Goal: Task Accomplishment & Management: Complete application form

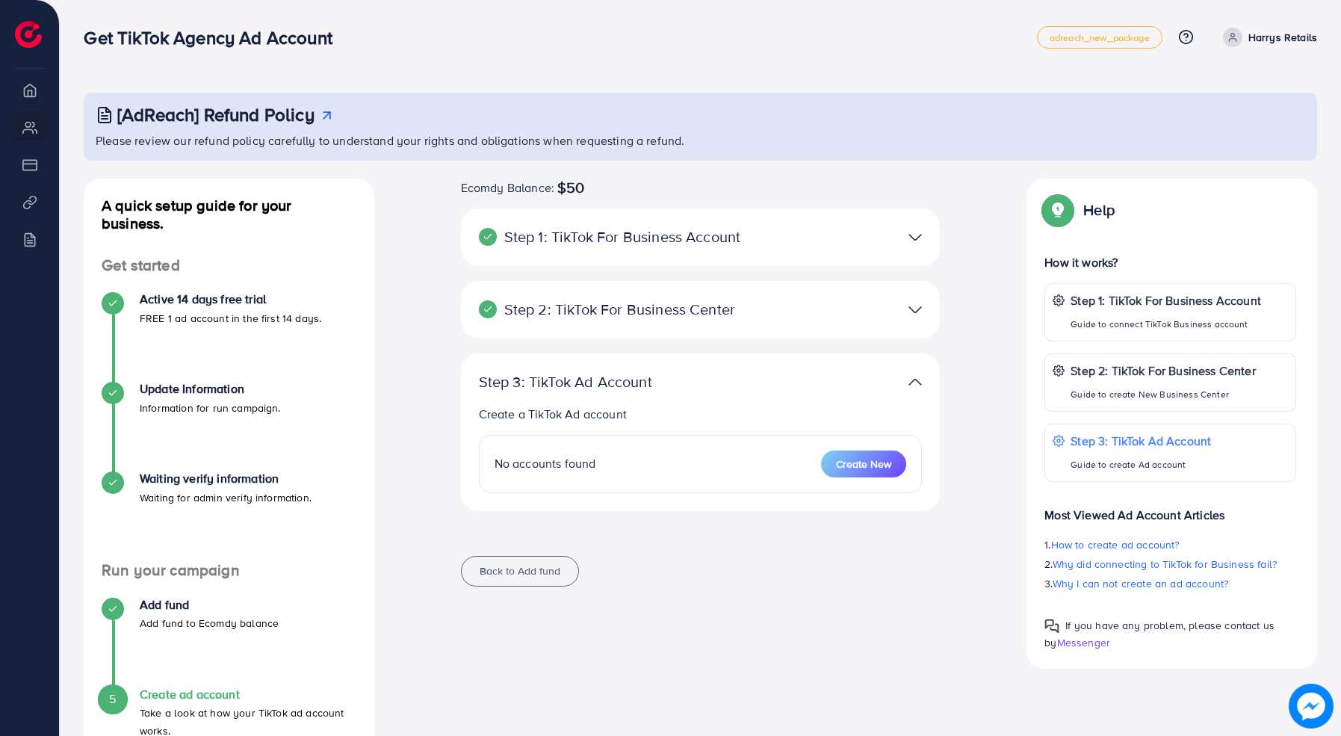
click at [1270, 34] on p "Harrys Retails" at bounding box center [1282, 37] width 69 height 18
click at [1134, 88] on div "[AdReach] Refund Policy Please review our refund policy carefully to understand…" at bounding box center [700, 409] width 1281 height 819
click at [709, 318] on p "Step 2: TikTok For Business Center" at bounding box center [623, 309] width 288 height 18
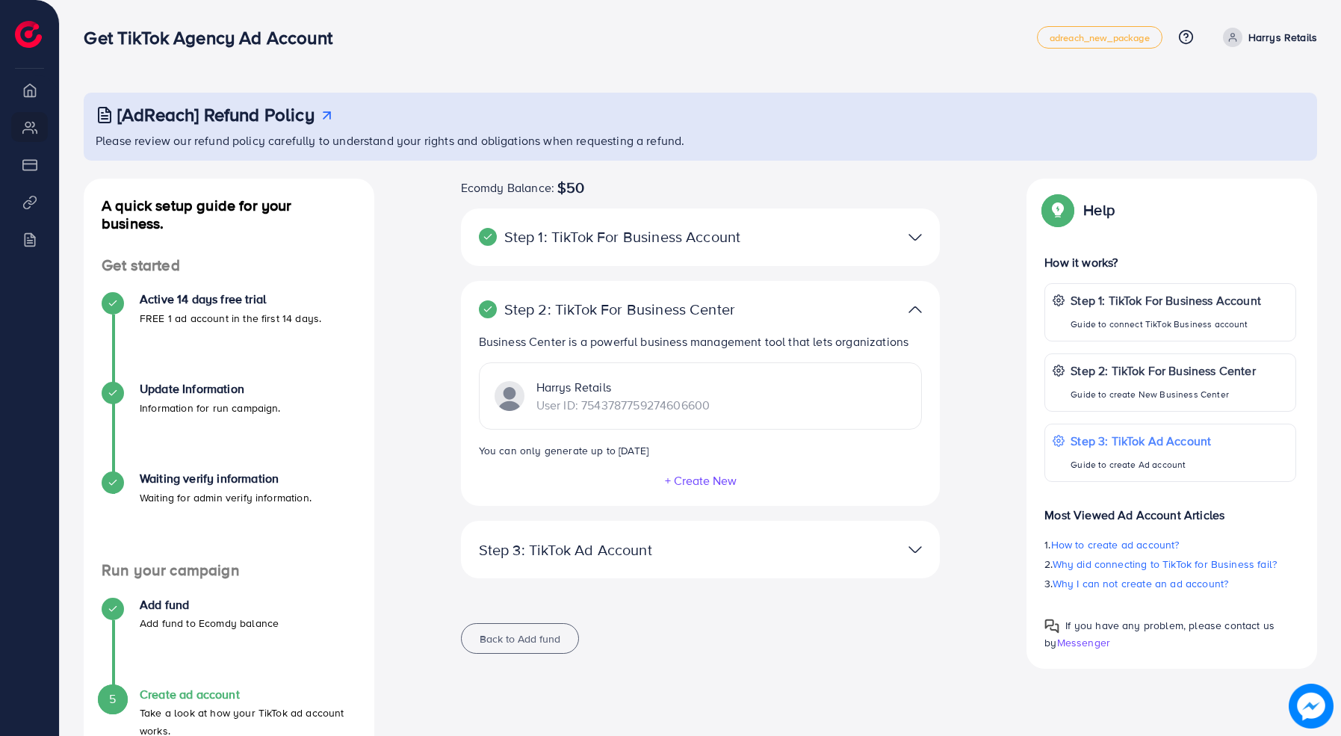
drag, startPoint x: 722, startPoint y: 403, endPoint x: 582, endPoint y: 403, distance: 139.7
click at [583, 403] on div "Harrys Retails User ID: 7543787759274606600" at bounding box center [701, 395] width 444 height 67
copy p "7543787759274606600"
click at [567, 639] on button "Back to Add fund" at bounding box center [520, 638] width 118 height 31
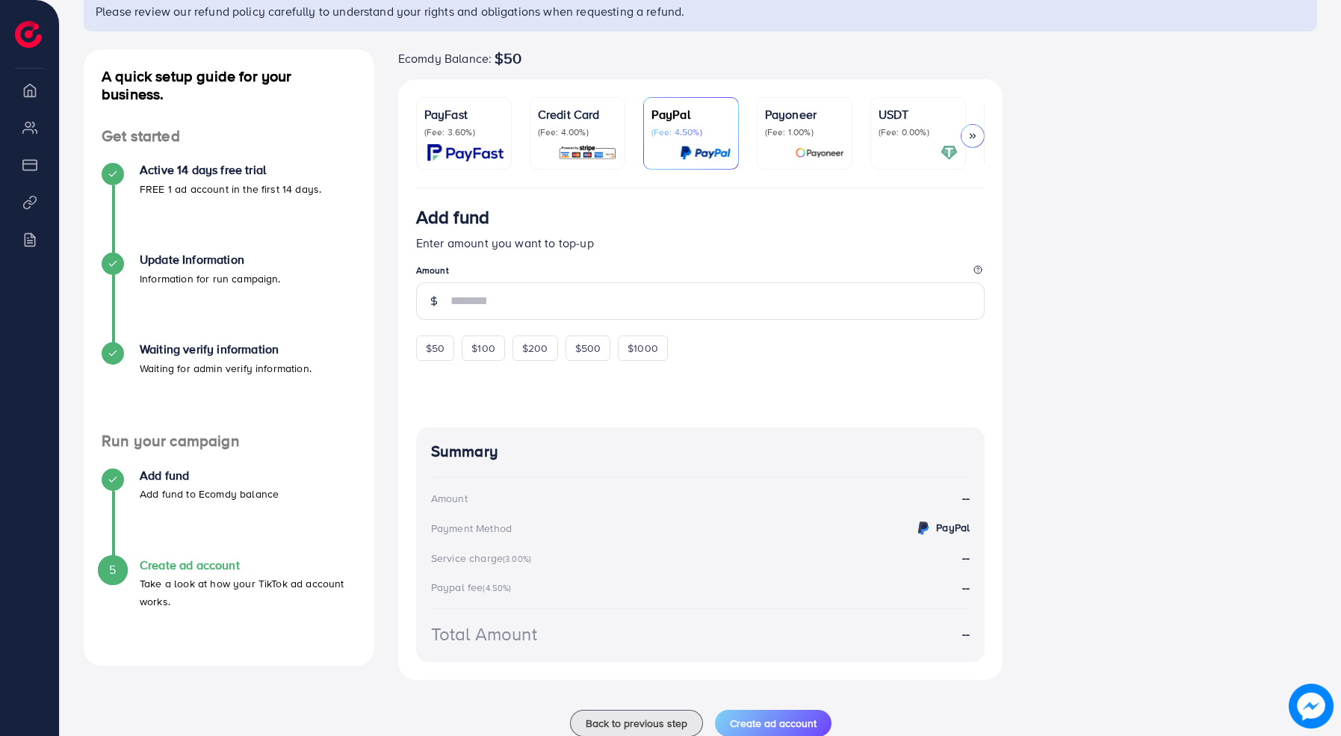
scroll to position [170, 0]
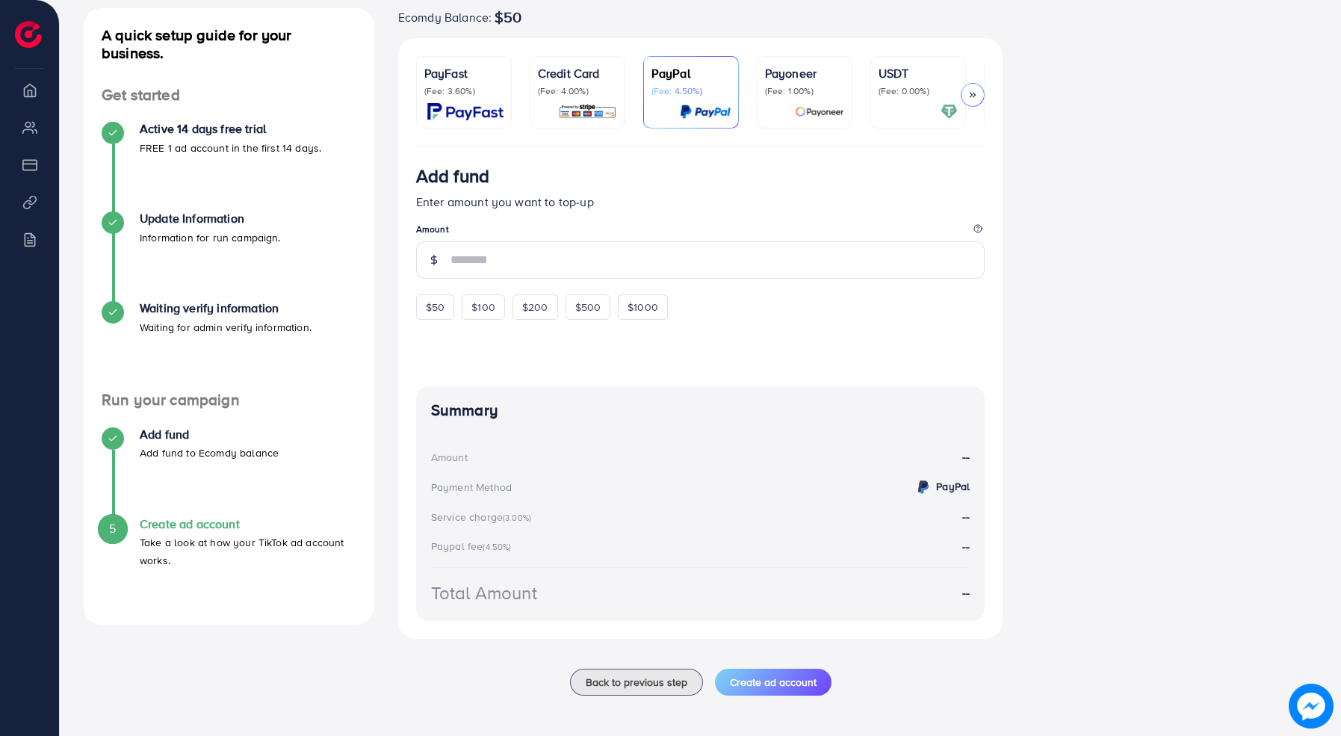
click at [666, 699] on div "Ecomdy Balance: $50 PayFast (Fee: 3.60%) Credit Card (Fee: 4.00%) PayPal (Fee: …" at bounding box center [700, 360] width 629 height 705
click at [666, 681] on span "Back to previous step" at bounding box center [637, 682] width 102 height 15
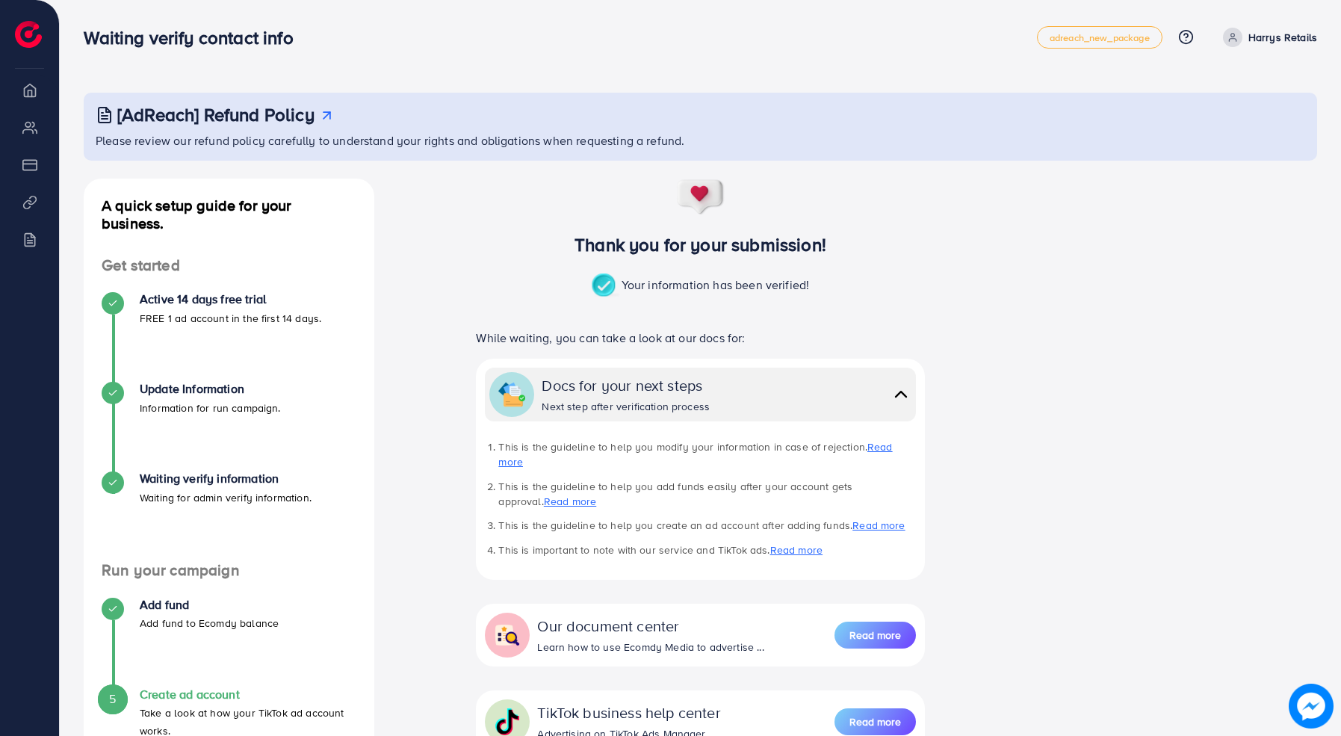
scroll to position [120, 0]
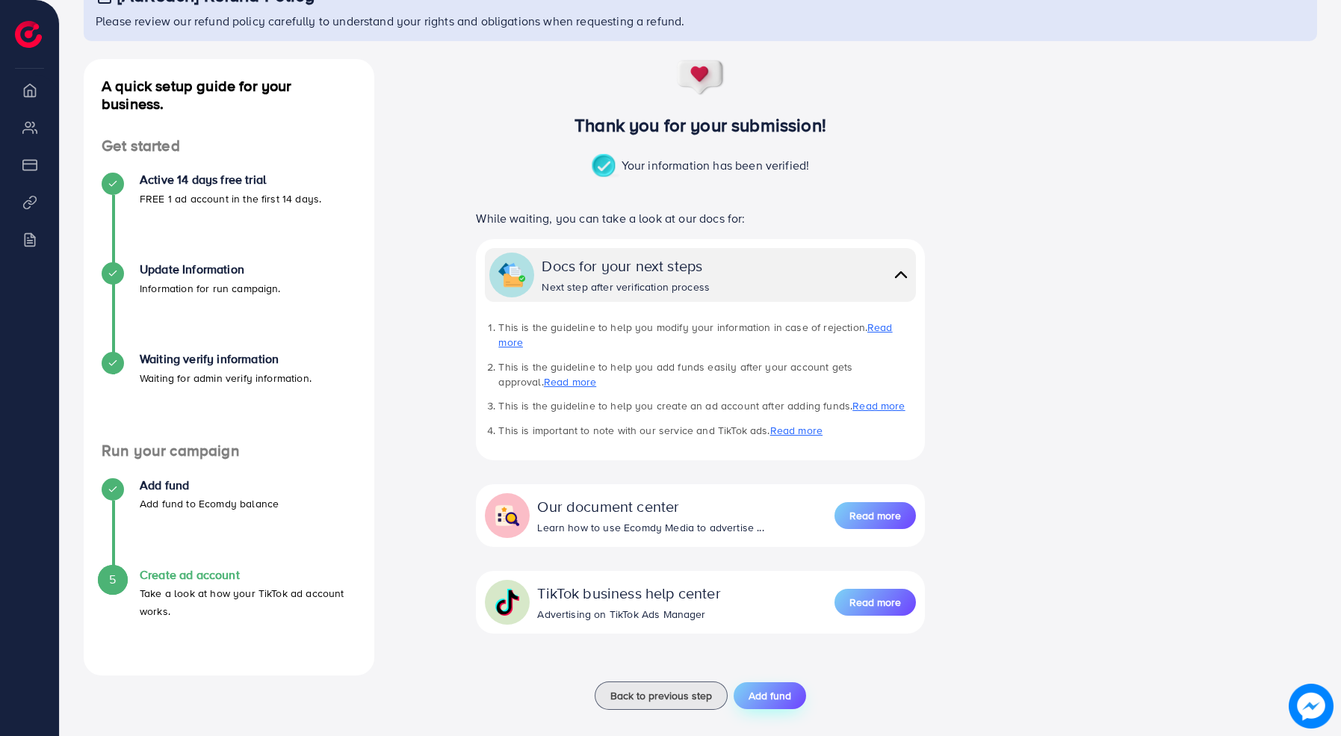
click at [784, 693] on button "Add fund" at bounding box center [770, 695] width 72 height 27
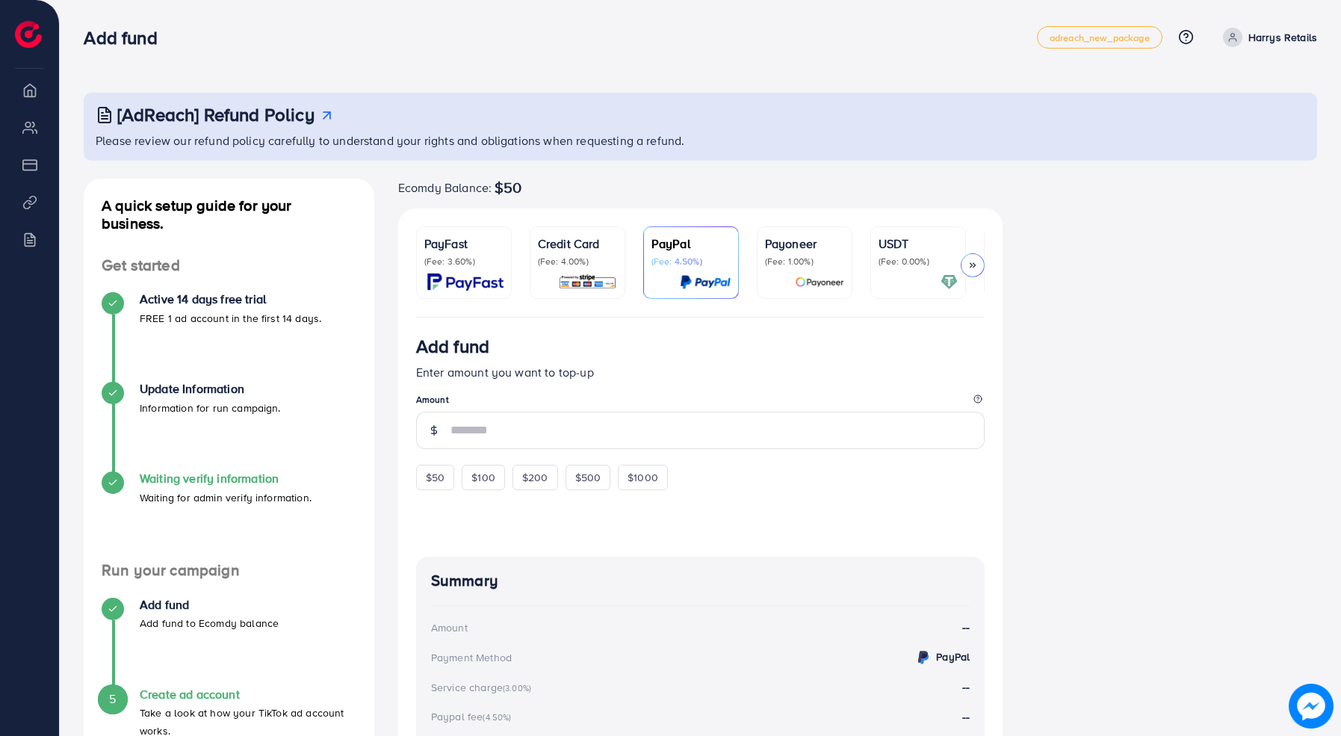
scroll to position [174, 0]
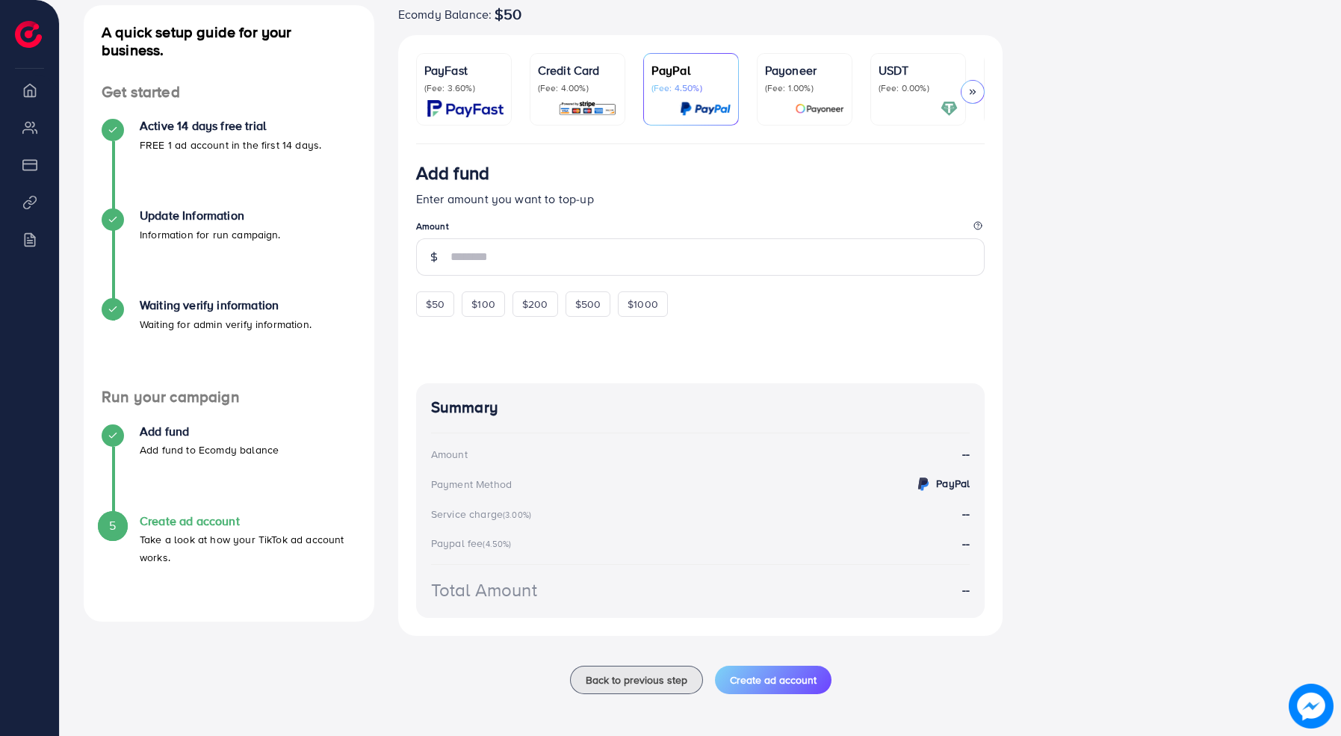
click at [161, 510] on div "Add fund Add fund to Ecomdy balance" at bounding box center [229, 469] width 255 height 90
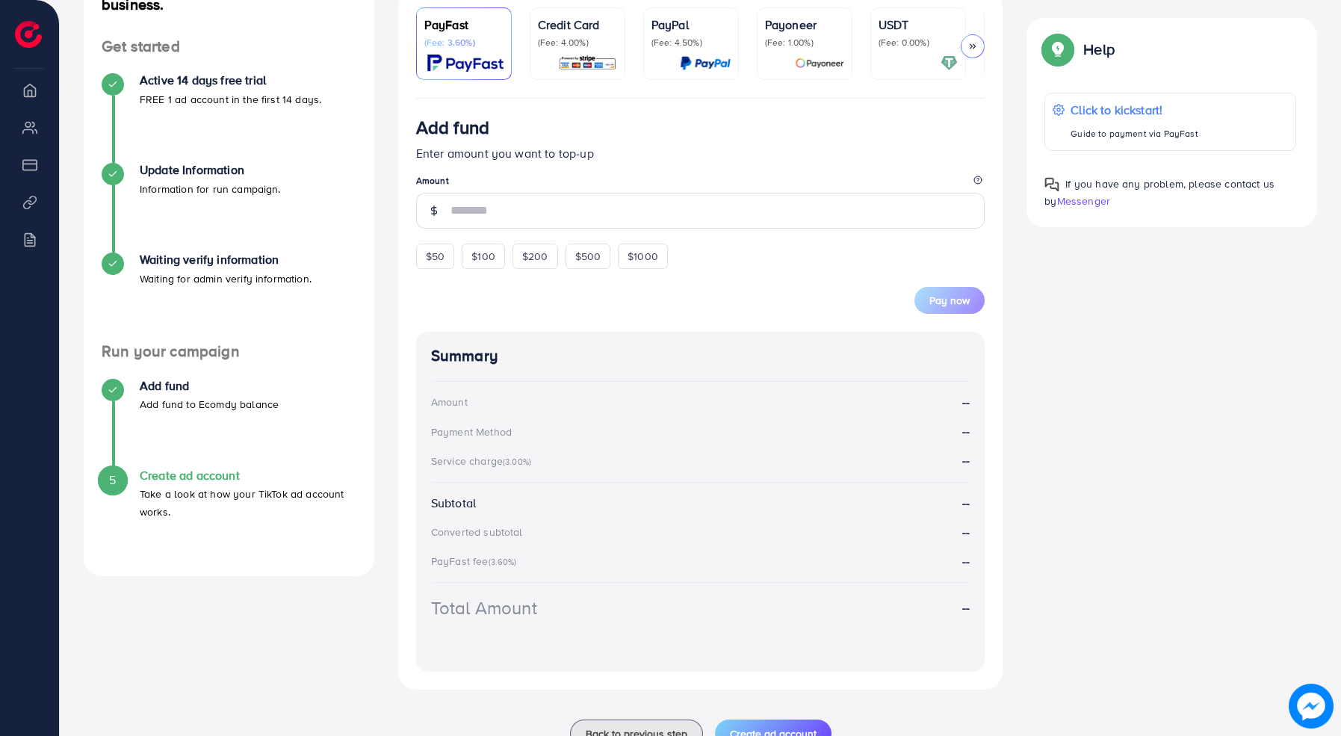
scroll to position [220, 0]
click at [140, 479] on h4 "Create ad account" at bounding box center [248, 474] width 217 height 14
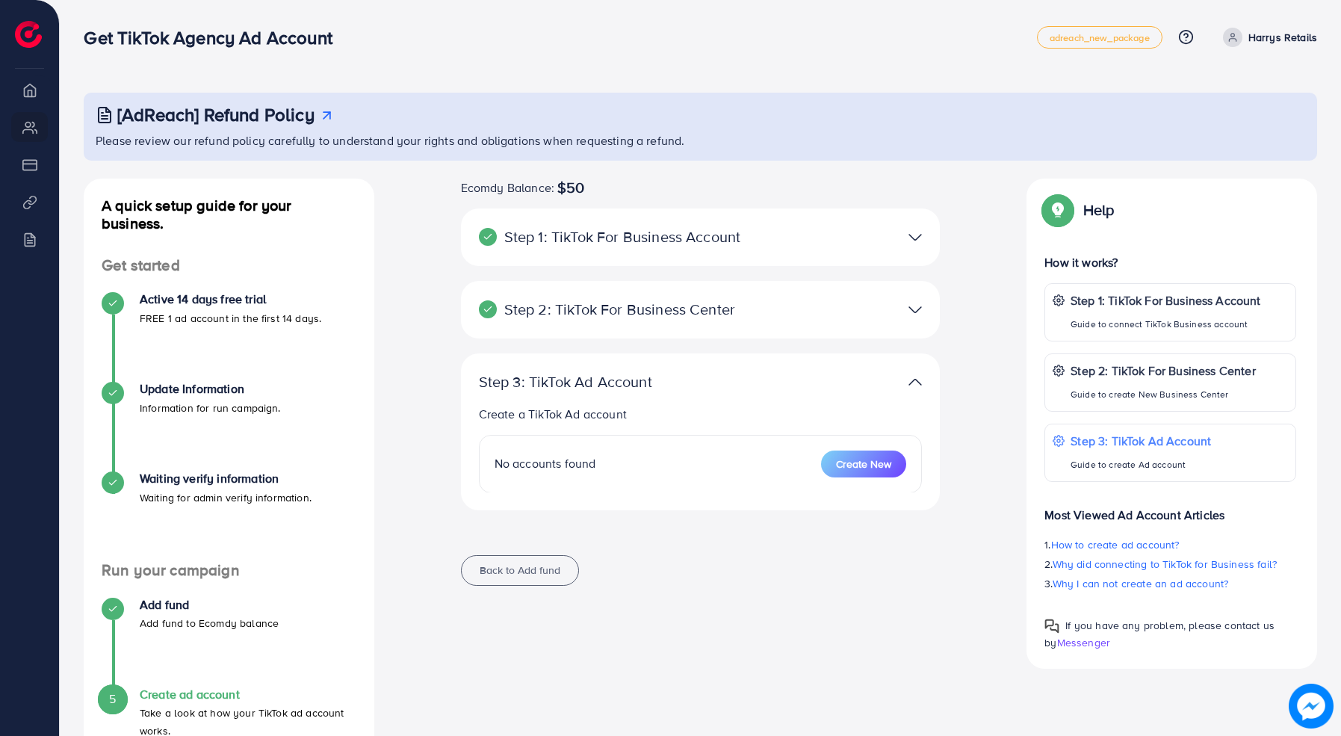
scroll to position [83, 0]
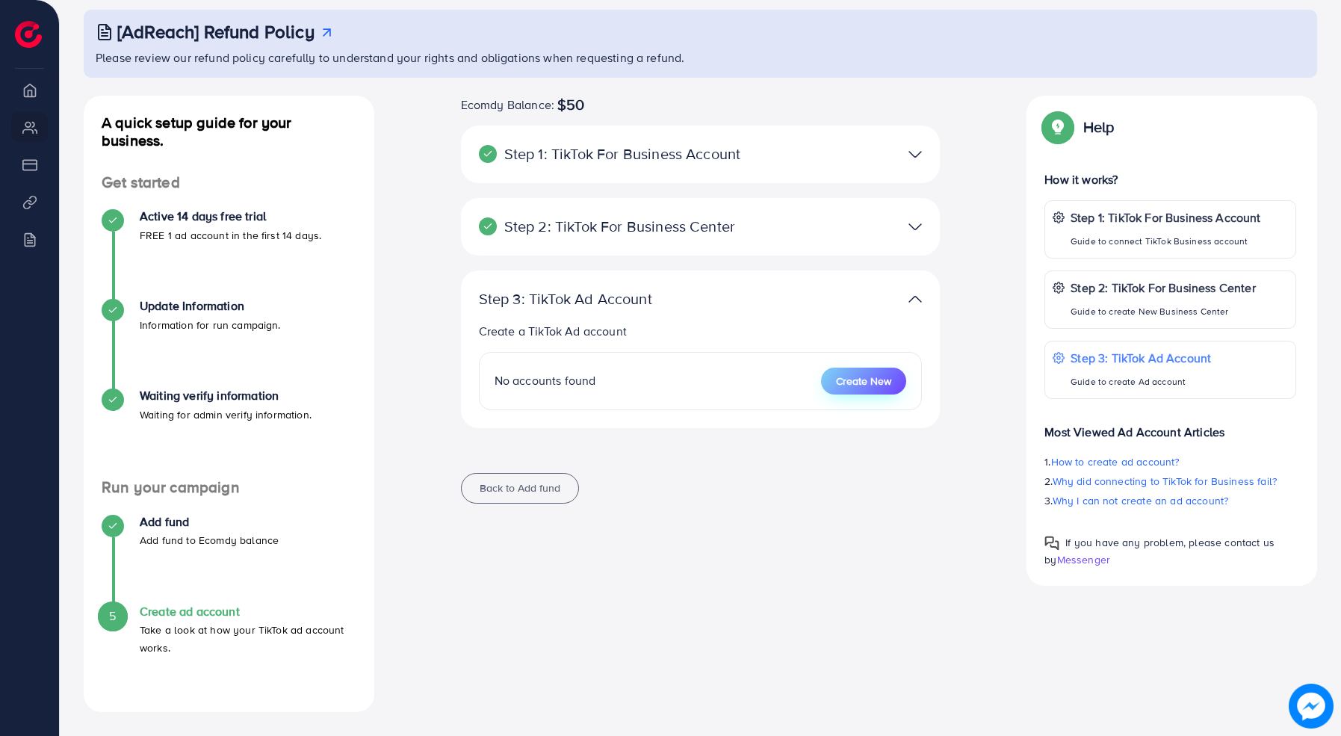
click at [867, 381] on span "Create New" at bounding box center [863, 381] width 55 height 15
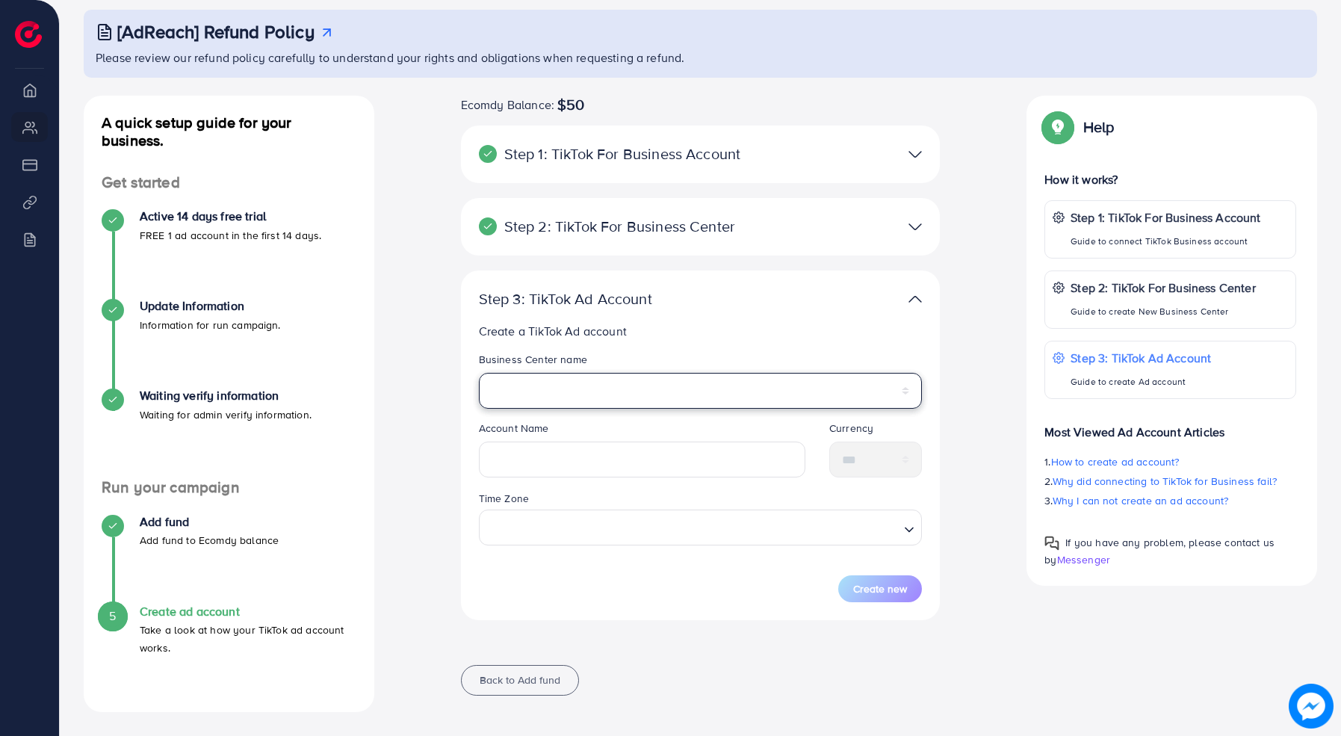
click at [807, 400] on select "**********" at bounding box center [701, 391] width 444 height 36
select select "**********"
click at [479, 373] on select "**********" at bounding box center [701, 391] width 444 height 36
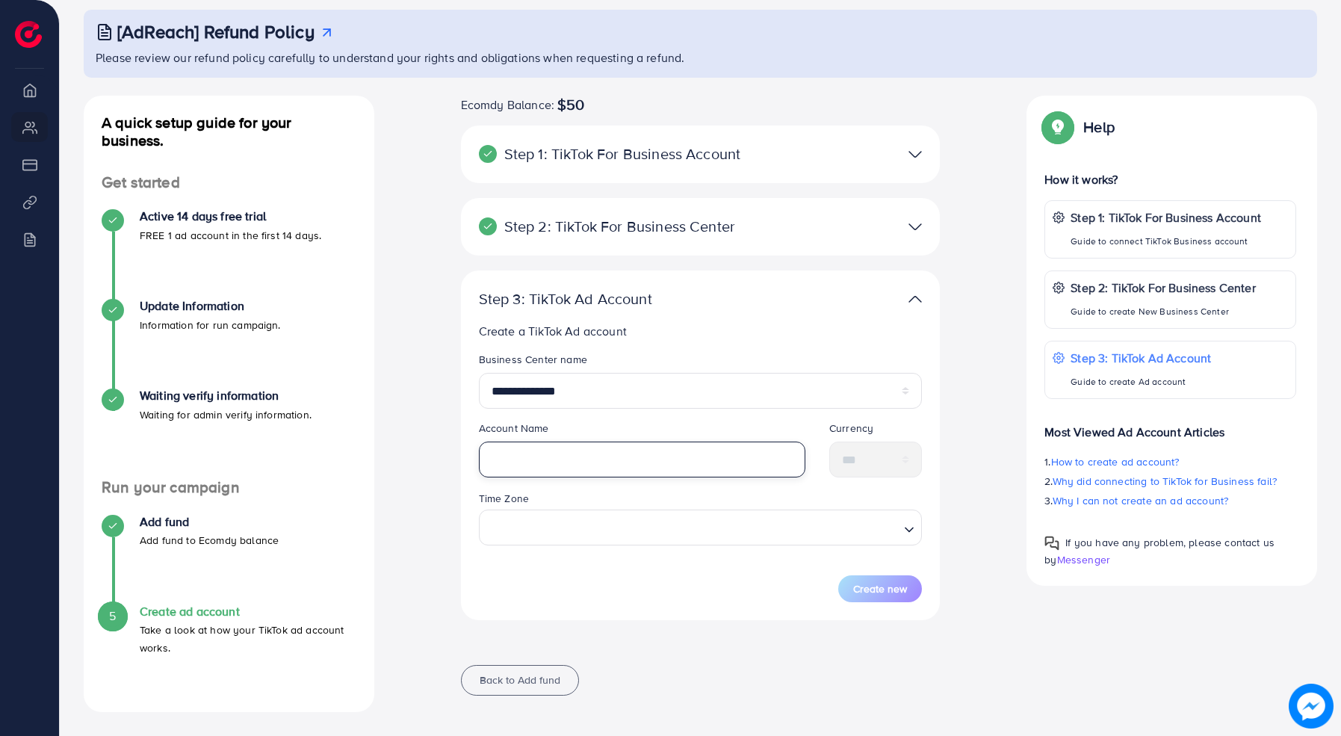
click at [684, 446] on input "text" at bounding box center [642, 460] width 326 height 36
type input "****"
click at [634, 522] on input "Search for option" at bounding box center [692, 527] width 413 height 28
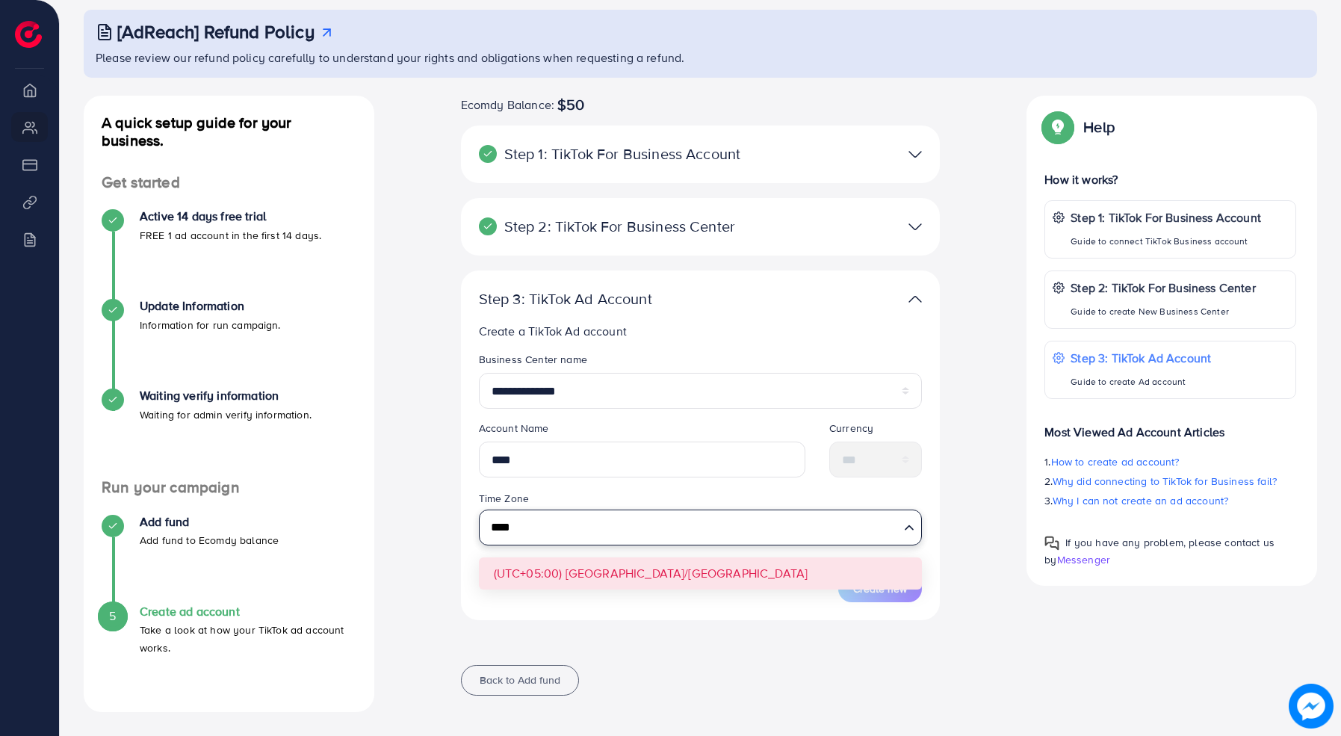
type input "****"
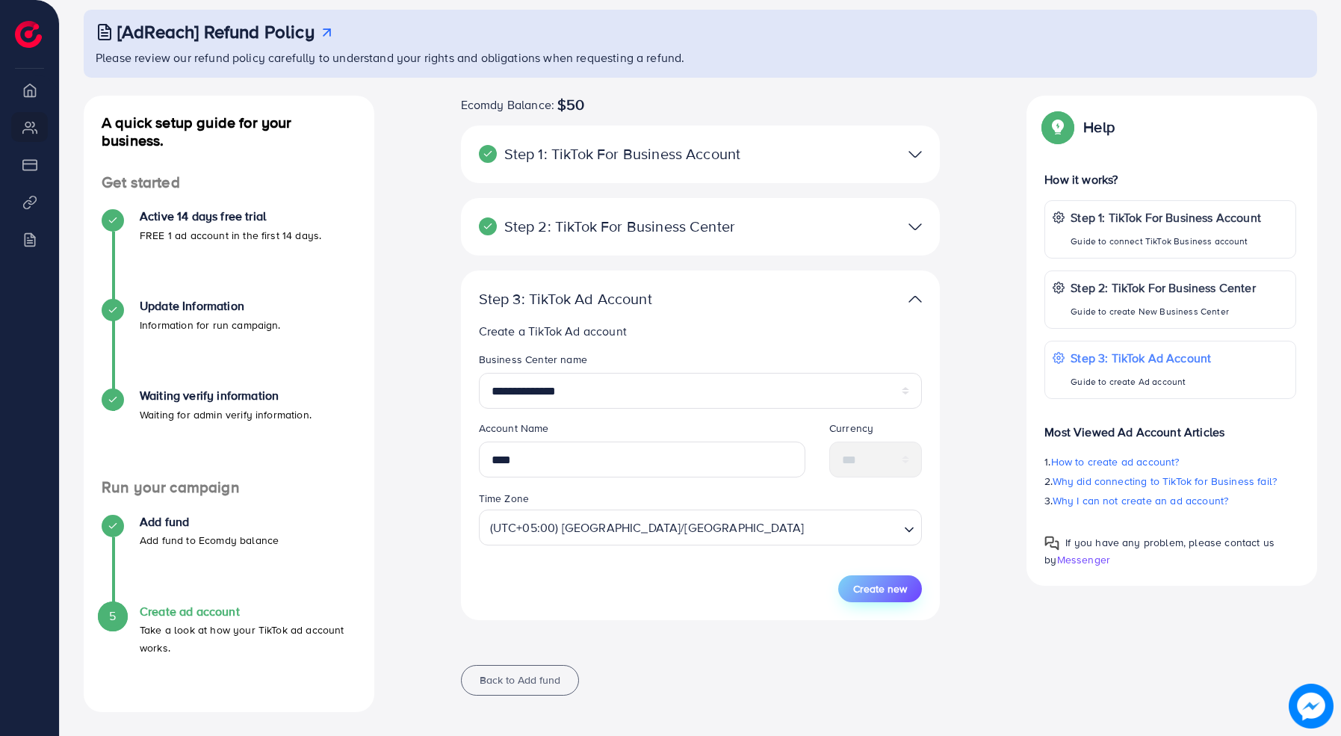
click at [870, 586] on span "Create new" at bounding box center [880, 588] width 54 height 15
